Goal: Find contact information: Find contact information

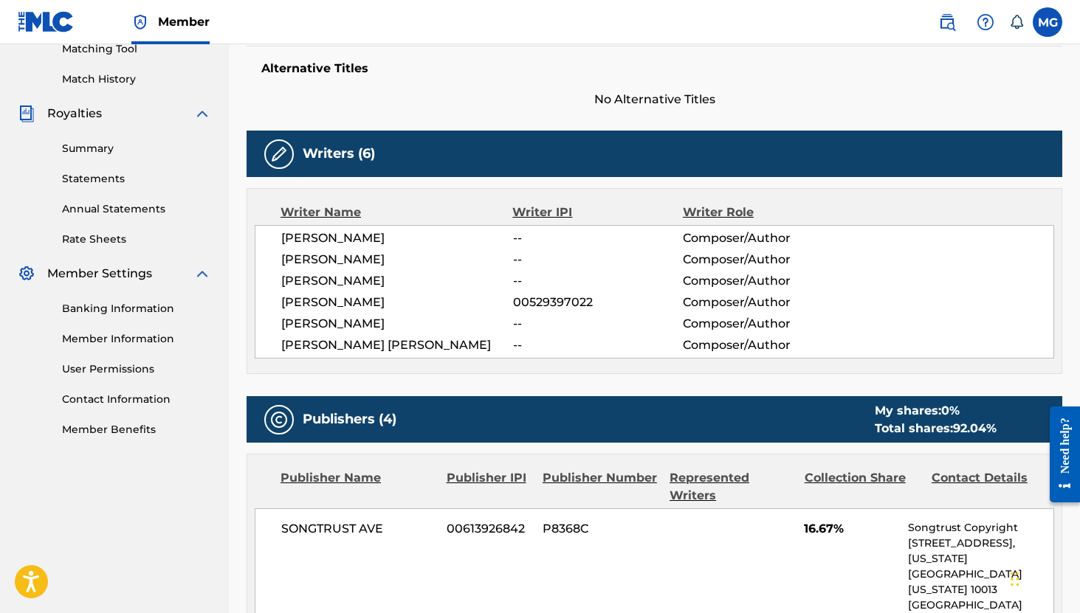
scroll to position [433, 0]
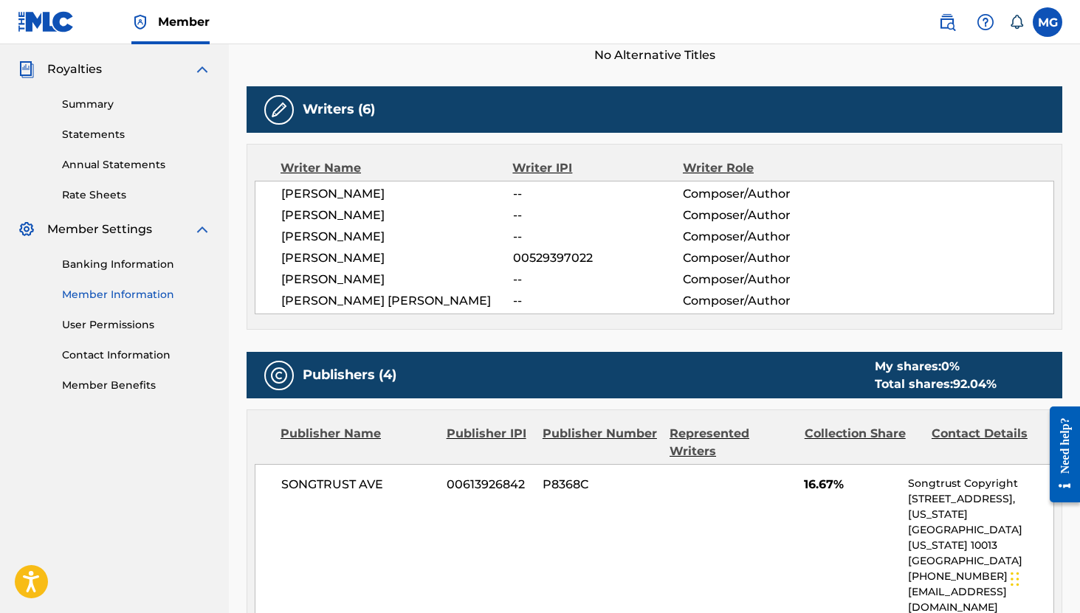
click at [120, 287] on link "Member Information" at bounding box center [136, 295] width 149 height 16
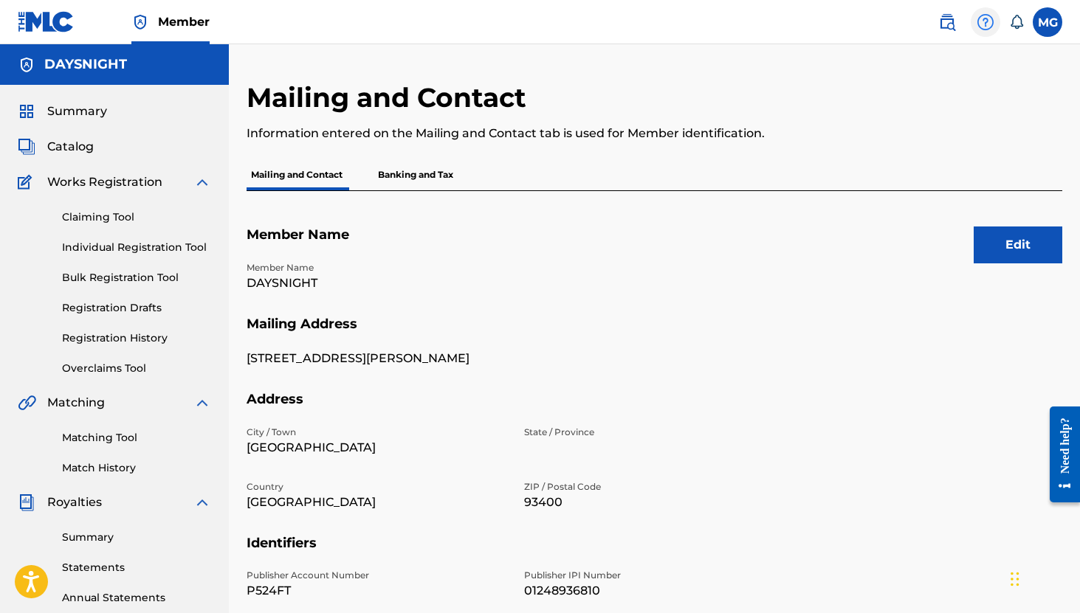
click at [983, 27] on img at bounding box center [986, 22] width 18 height 18
click at [980, 58] on link "Contact us" at bounding box center [985, 61] width 125 height 35
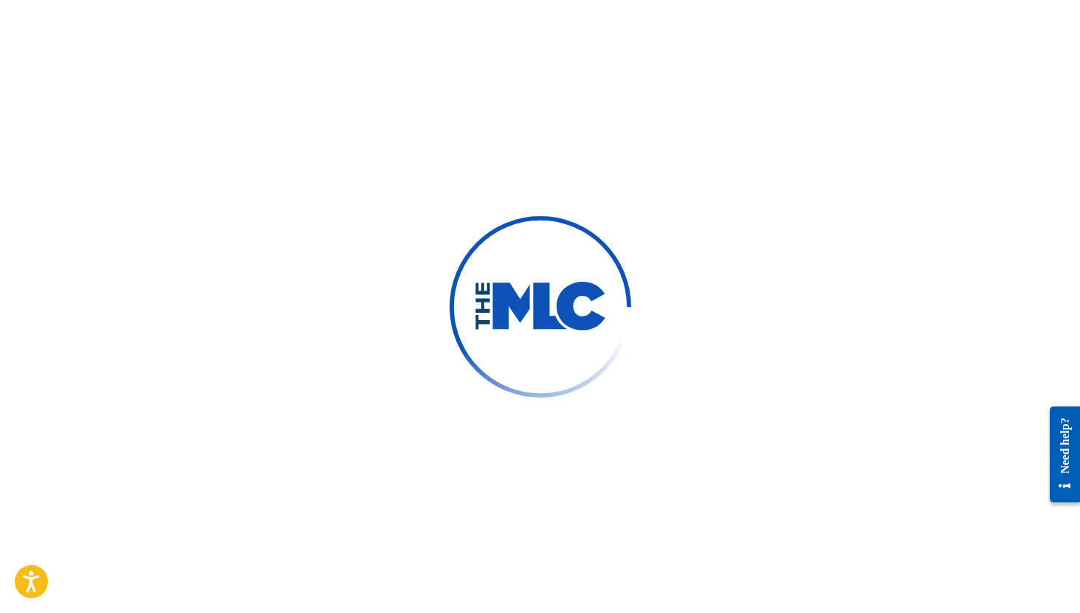
type input "Maeva"
type input "[PERSON_NAME]"
type input "[EMAIL_ADDRESS][DOMAIN_NAME]"
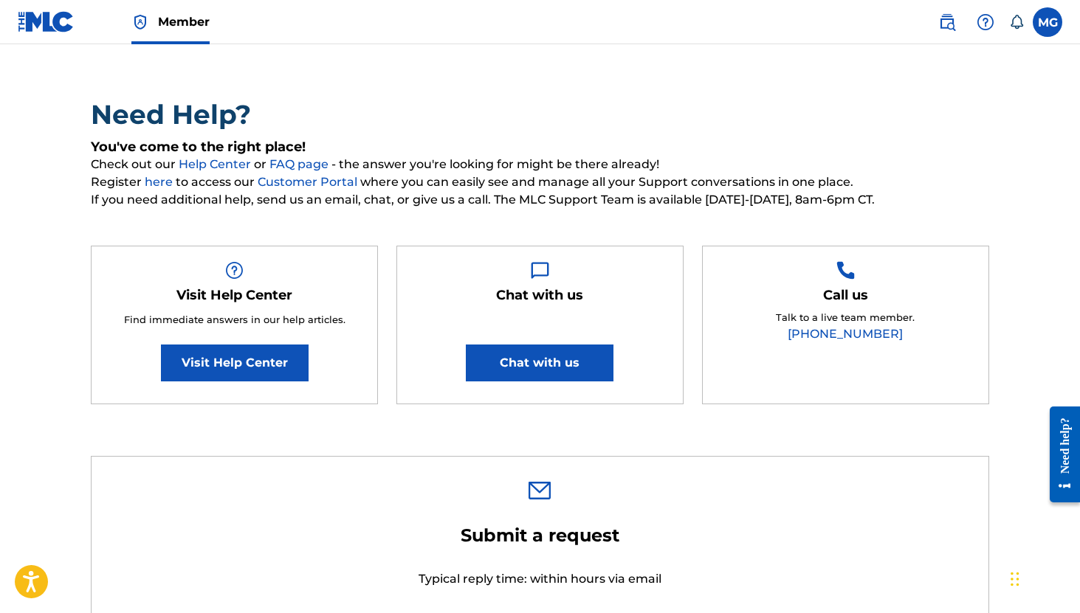
scroll to position [97, 0]
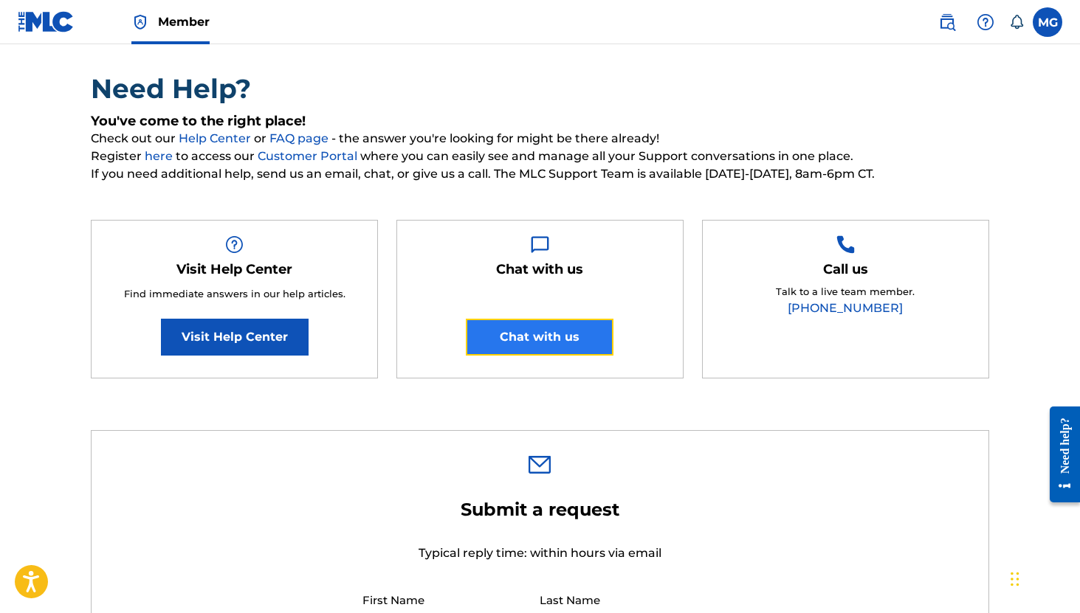
click at [524, 335] on button "Chat with us" at bounding box center [540, 337] width 148 height 37
click at [333, 274] on div "Visit Help Center Find immediate answers in our help articles. Visit Help Center" at bounding box center [234, 299] width 287 height 159
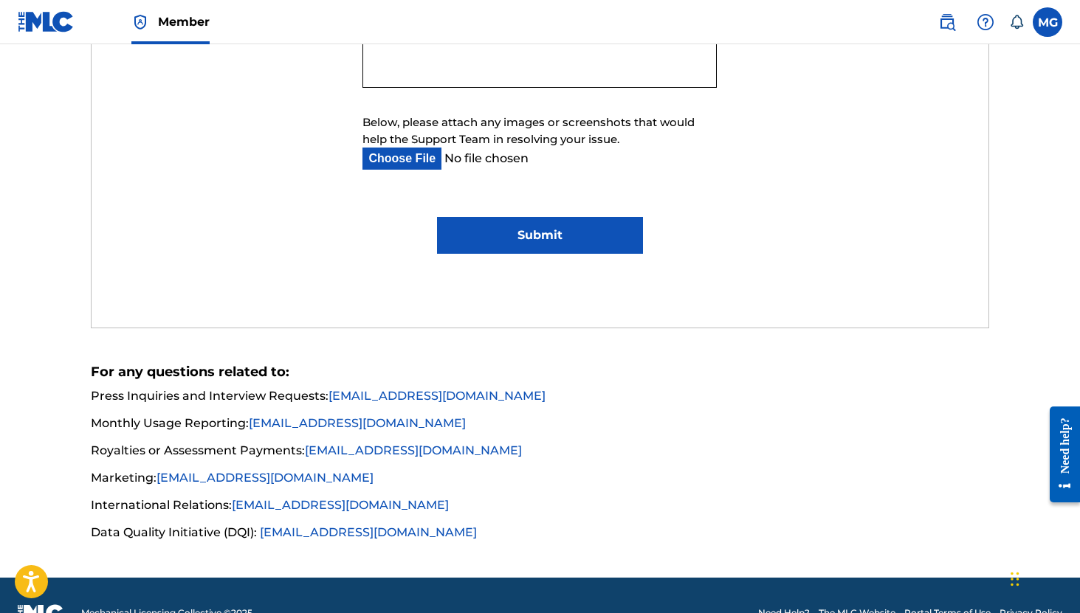
scroll to position [994, 0]
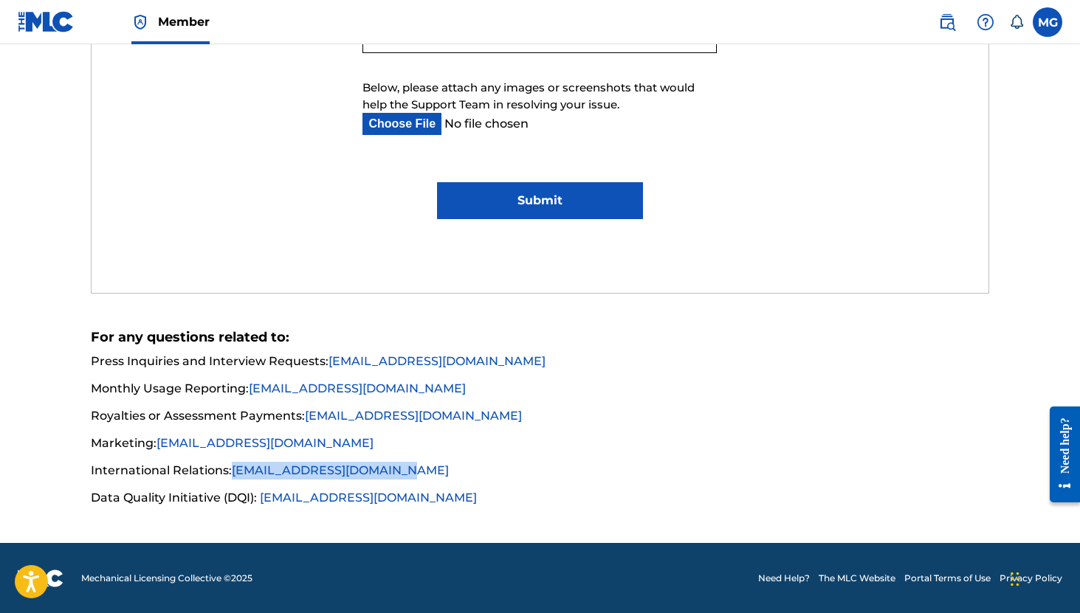
drag, startPoint x: 410, startPoint y: 468, endPoint x: 233, endPoint y: 467, distance: 177.9
click at [233, 467] on li "International Relations: international@themlc.com" at bounding box center [540, 475] width 898 height 27
copy link "international@themlc.com"
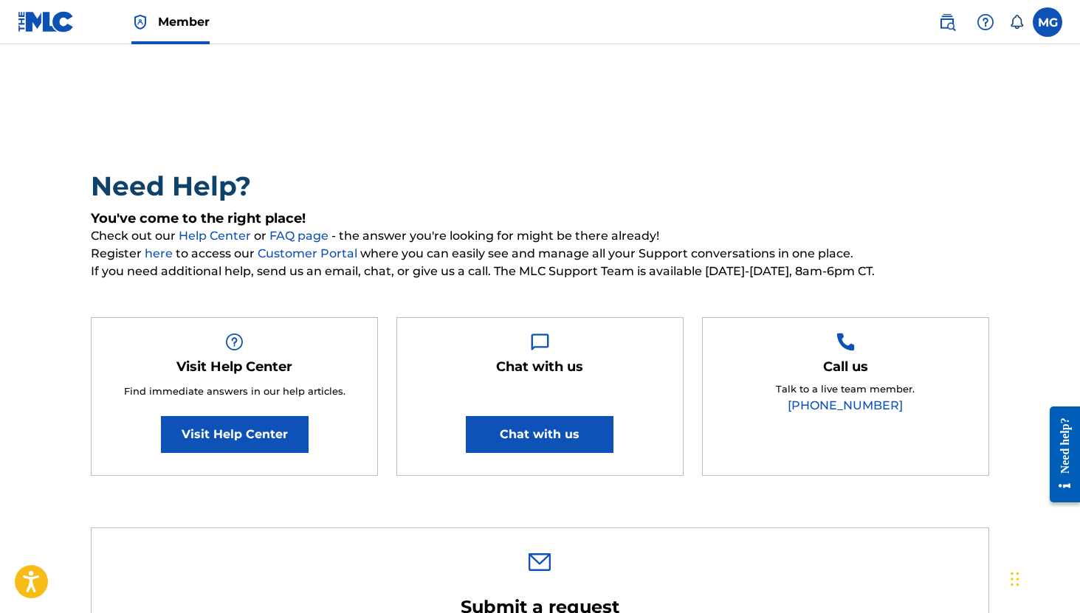
click at [52, 20] on img at bounding box center [46, 21] width 57 height 21
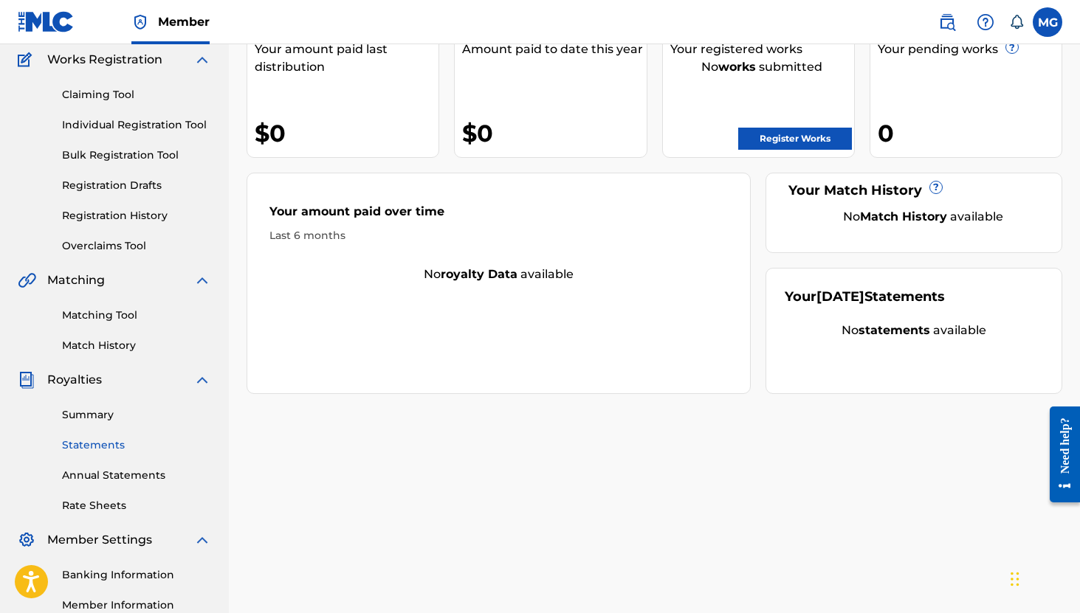
scroll to position [302, 0]
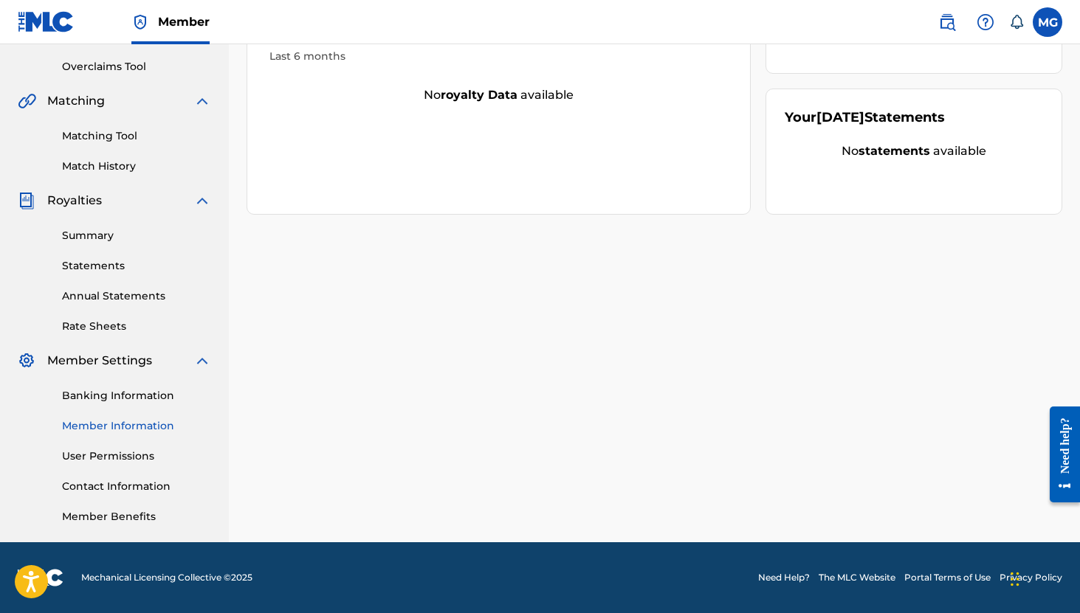
click at [106, 433] on link "Member Information" at bounding box center [136, 427] width 149 height 16
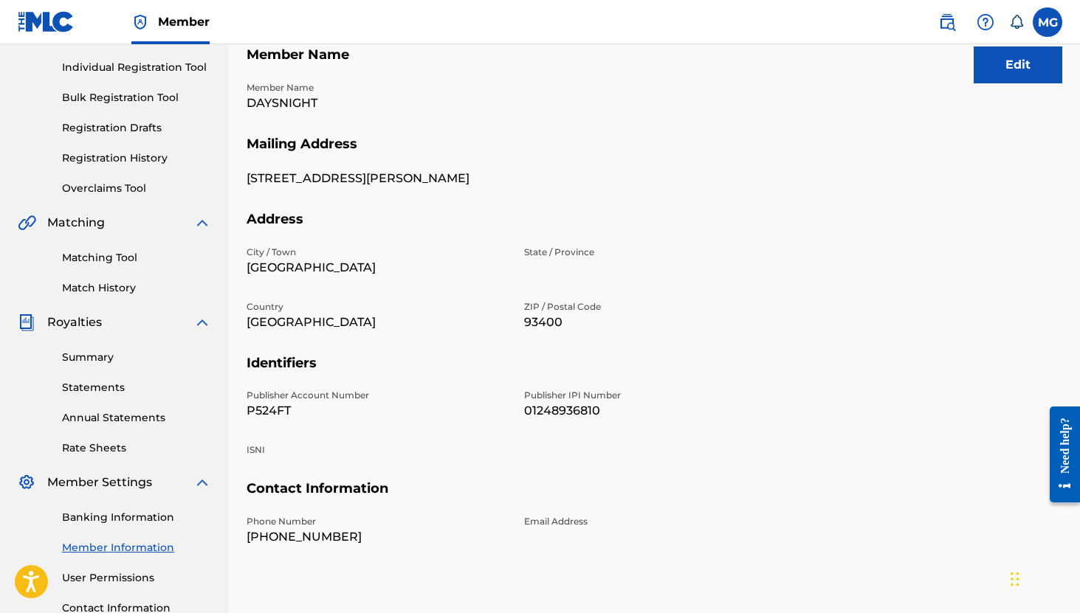
scroll to position [192, 0]
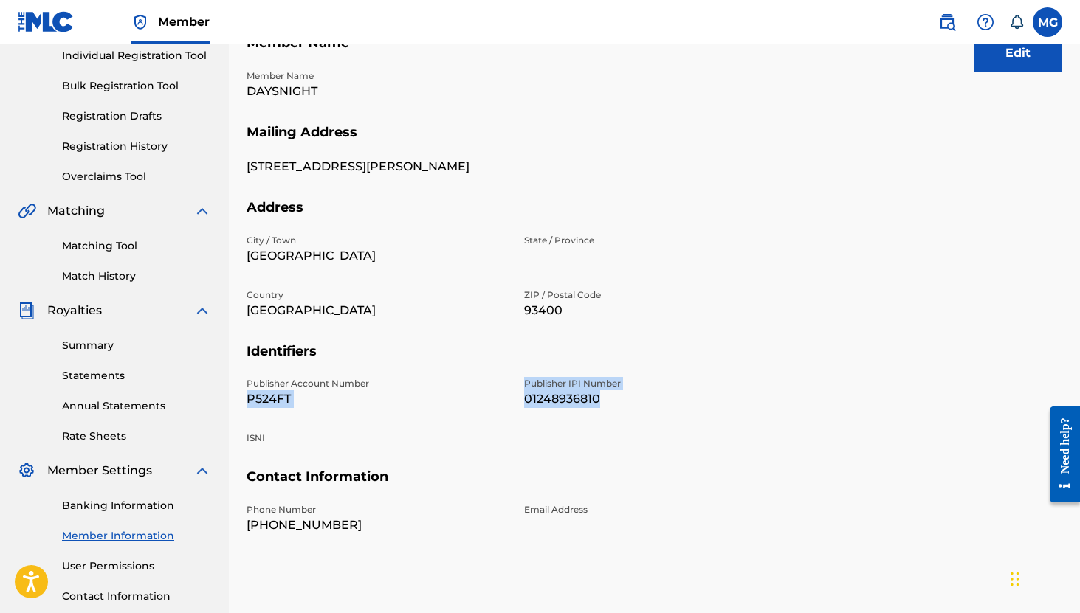
drag, startPoint x: 619, startPoint y: 406, endPoint x: 511, endPoint y: 390, distance: 109.7
click at [511, 390] on div "Publisher Account Number P524FT Publisher IPI Number 01248936810 ISNI" at bounding box center [515, 423] width 537 height 92
copy div "P524FT Publisher IPI Number 01248936810"
